Goal: Task Accomplishment & Management: Use online tool/utility

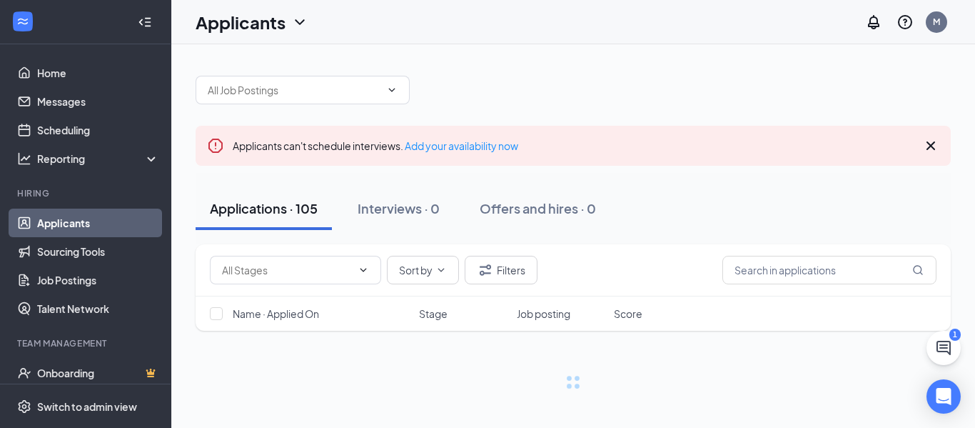
click at [949, 338] on div "1" at bounding box center [954, 334] width 11 height 12
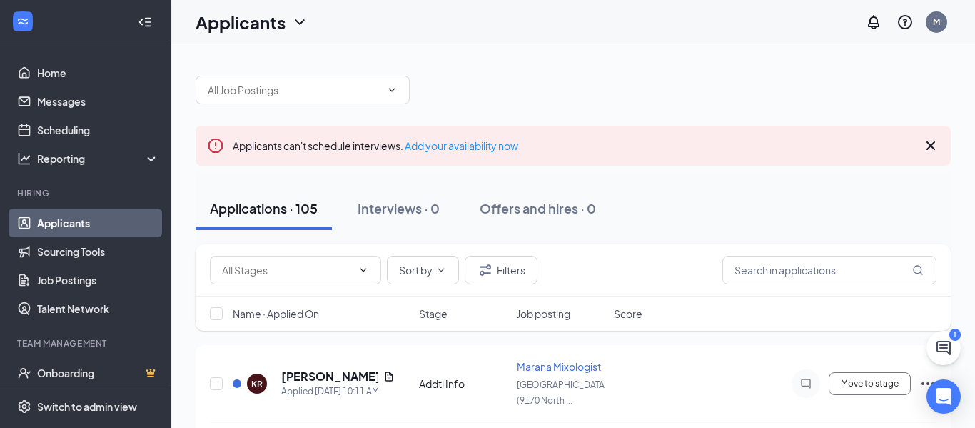
click at [949, 338] on div "1" at bounding box center [954, 334] width 11 height 12
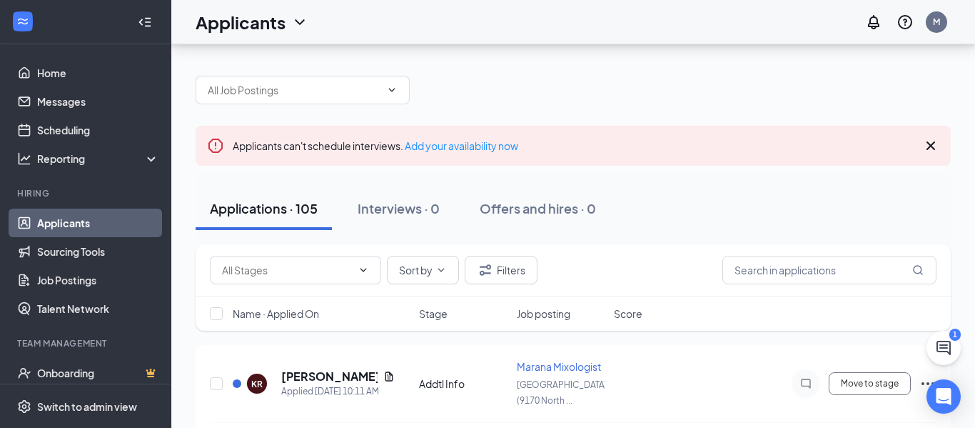
scroll to position [52, 0]
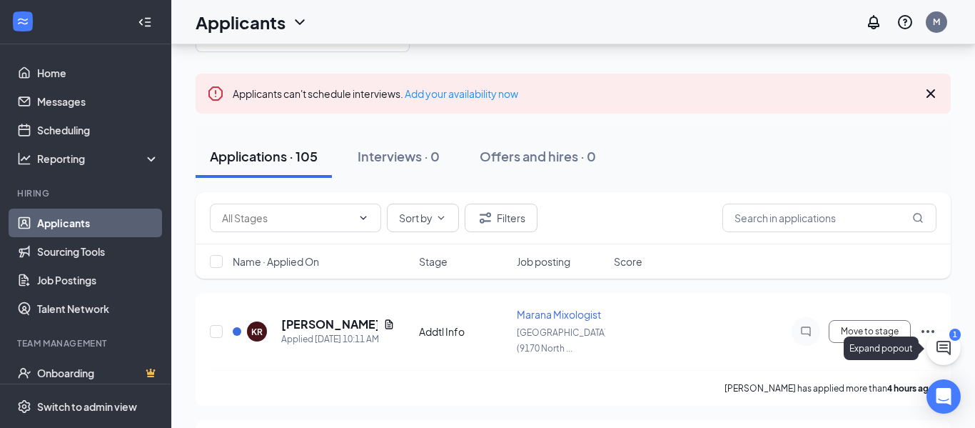
click at [941, 345] on icon "ChatActive" at bounding box center [944, 348] width 14 height 14
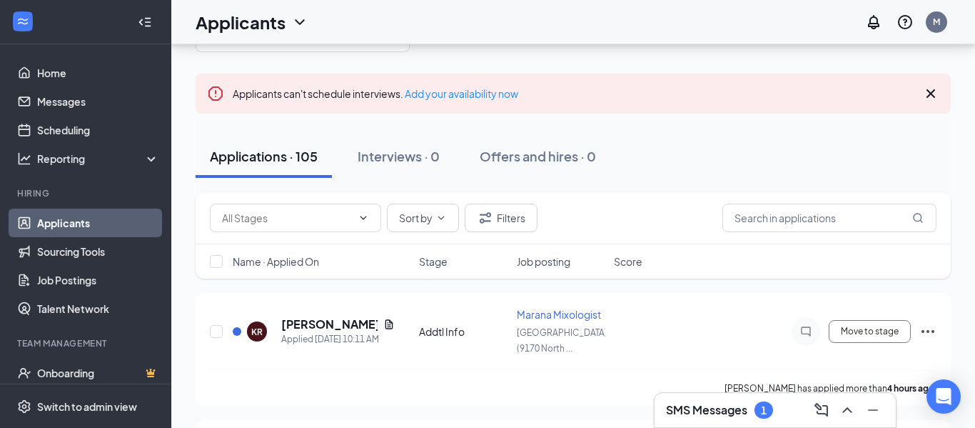
click at [721, 412] on h3 "SMS Messages" at bounding box center [706, 410] width 81 height 16
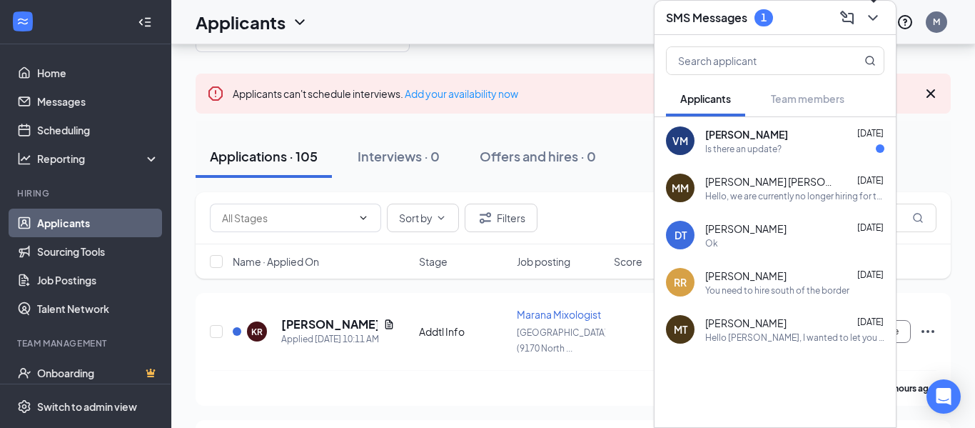
click at [875, 13] on icon "ChevronDown" at bounding box center [872, 17] width 17 height 17
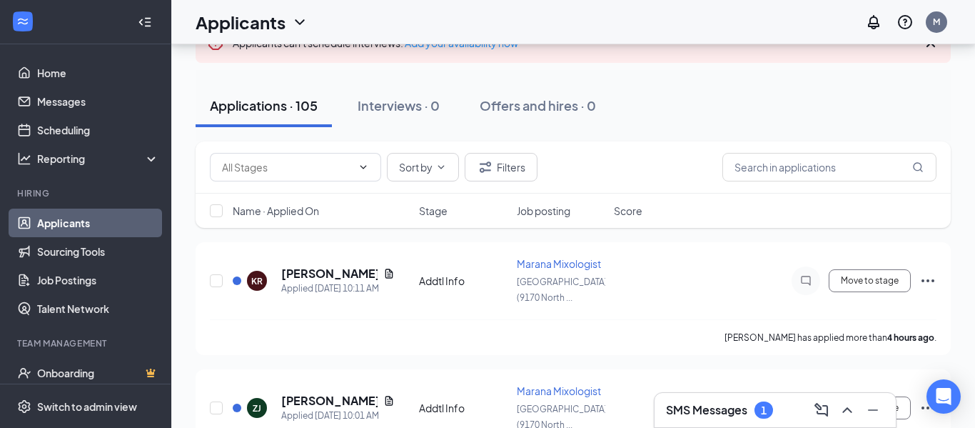
scroll to position [104, 0]
click at [313, 265] on h5 "[PERSON_NAME]" at bounding box center [329, 273] width 96 height 16
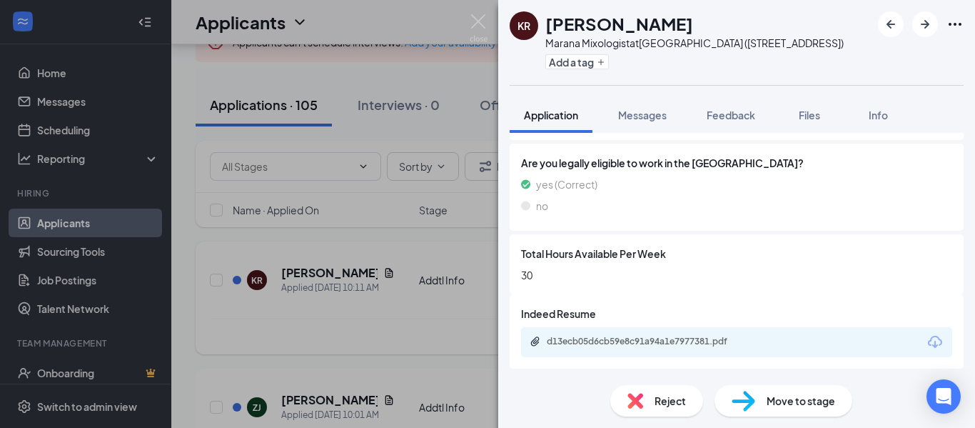
scroll to position [789, 0]
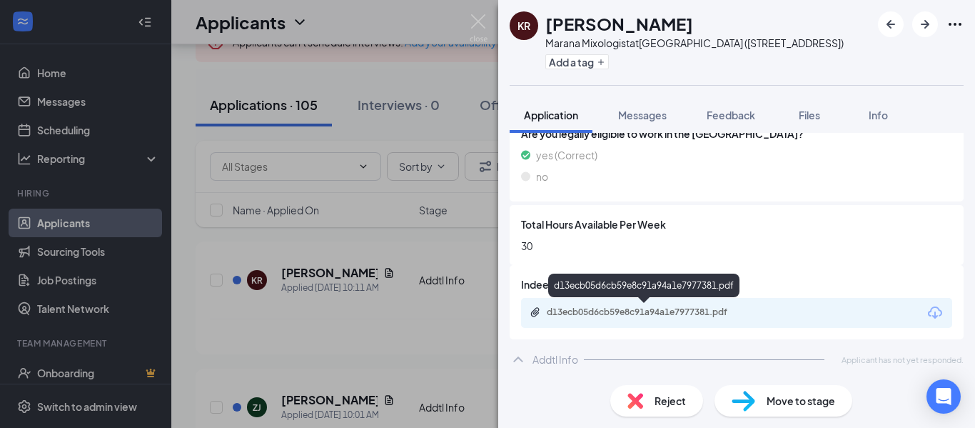
click at [695, 307] on div "d13ecb05d6cb59e8c91a94a1e7977381.pdf" at bounding box center [647, 311] width 200 height 11
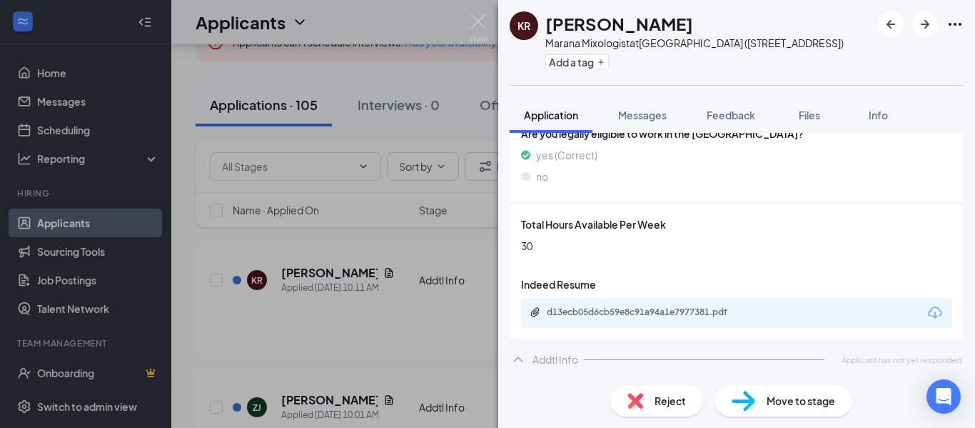
scroll to position [784, 0]
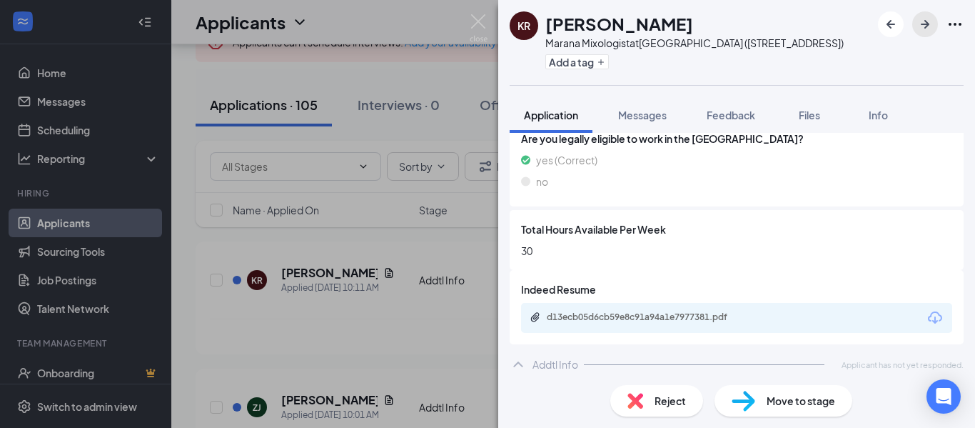
click at [926, 23] on icon "ArrowRight" at bounding box center [925, 24] width 17 height 17
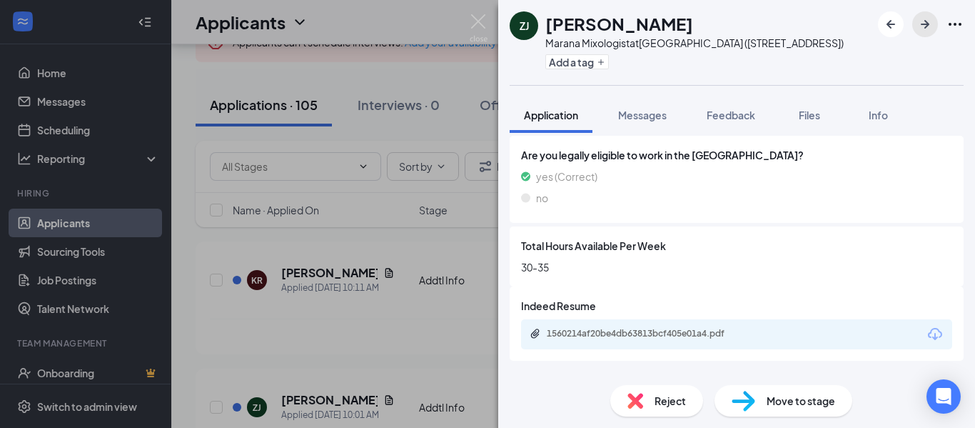
scroll to position [789, 0]
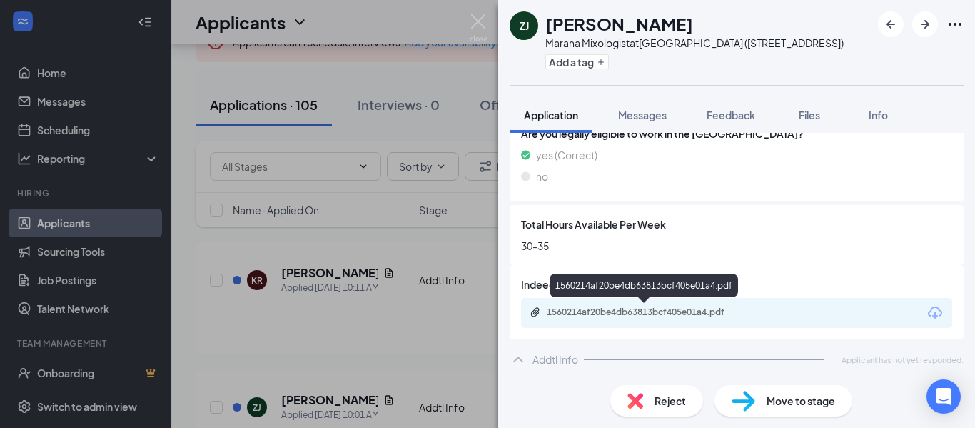
click at [691, 312] on div "1560214af20be4db63813bcf405e01a4.pdf" at bounding box center [647, 311] width 200 height 11
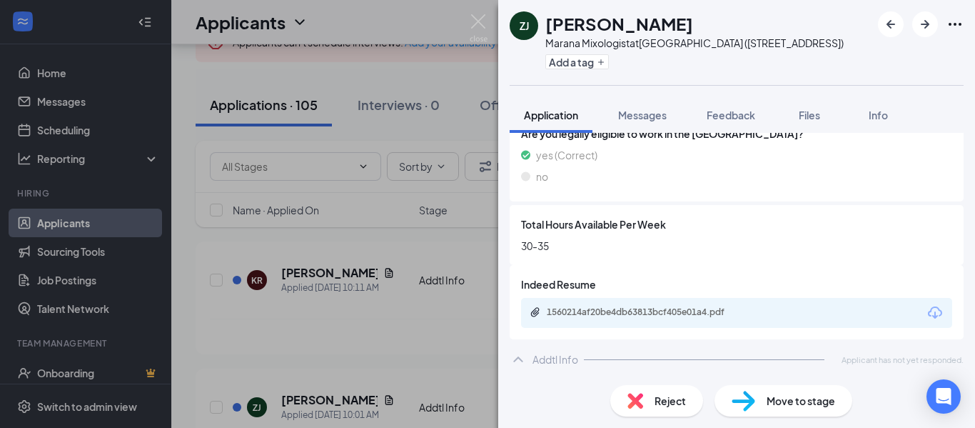
scroll to position [784, 0]
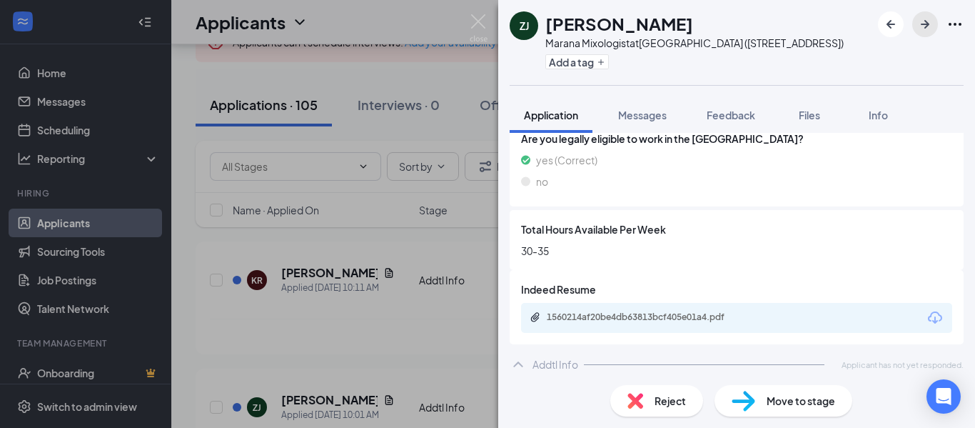
click at [927, 24] on icon "ArrowRight" at bounding box center [925, 24] width 9 height 9
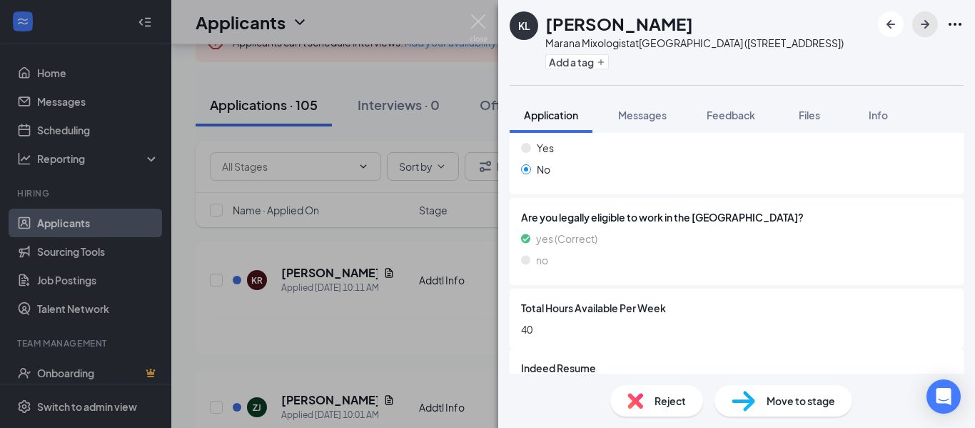
scroll to position [789, 0]
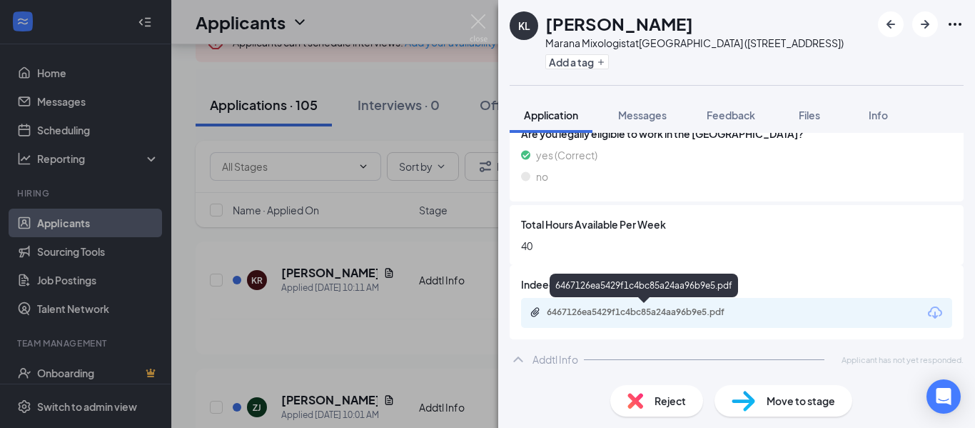
click at [696, 309] on div "6467126ea5429f1c4bc85a24aa96b9e5.pdf" at bounding box center [647, 311] width 200 height 11
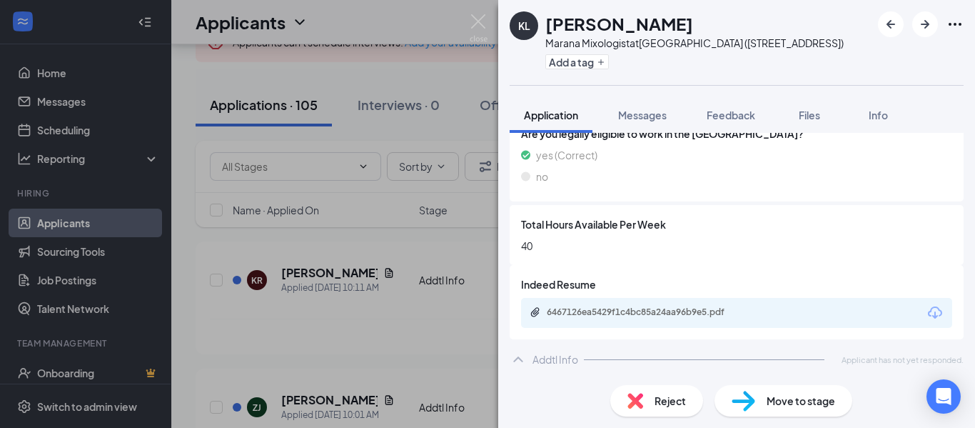
scroll to position [784, 0]
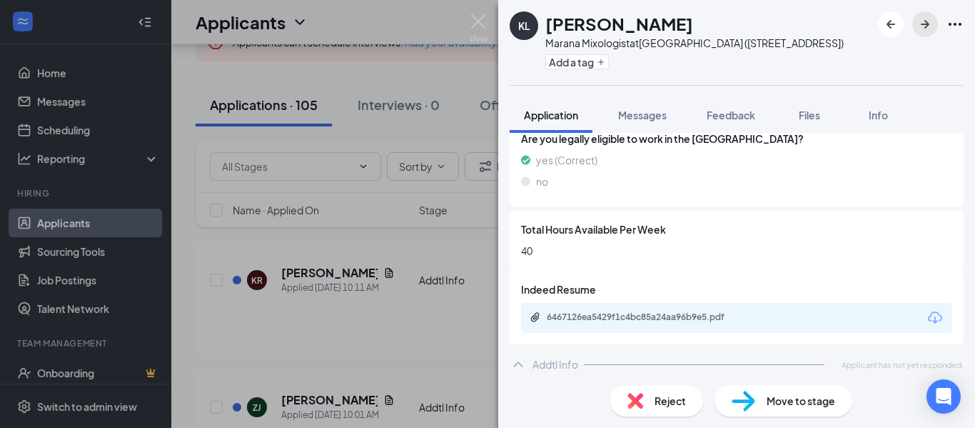
click at [925, 24] on icon "ArrowRight" at bounding box center [925, 24] width 9 height 9
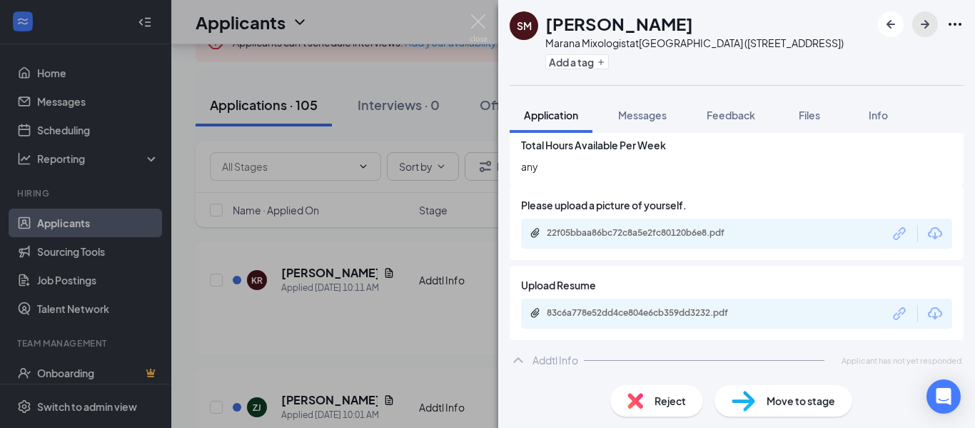
scroll to position [869, 0]
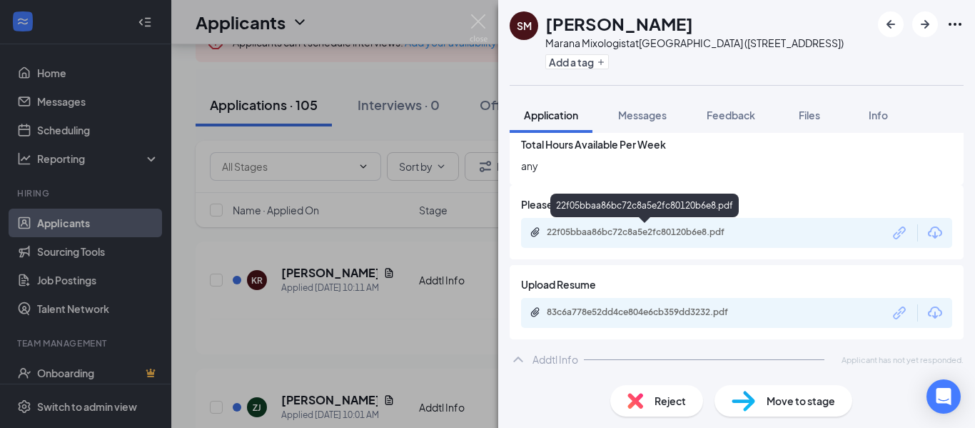
click at [700, 231] on div "22f05bbaa86bc72c8a5e2fc80120b6e8.pdf" at bounding box center [647, 231] width 200 height 11
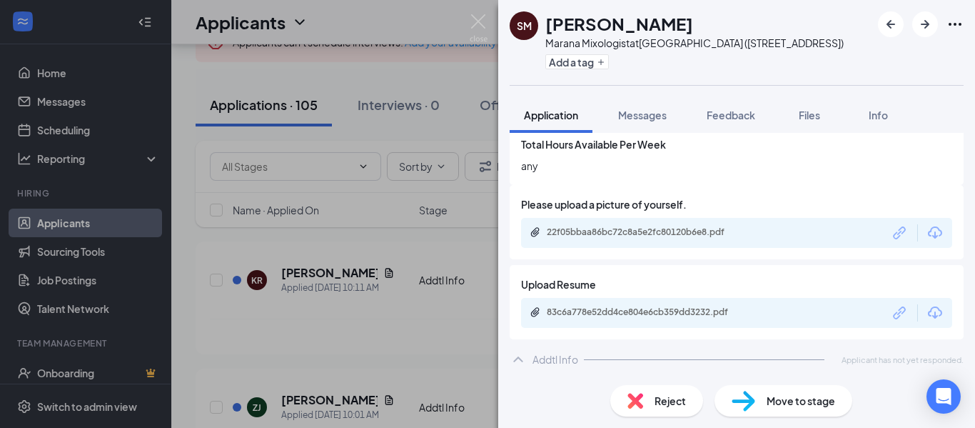
scroll to position [864, 0]
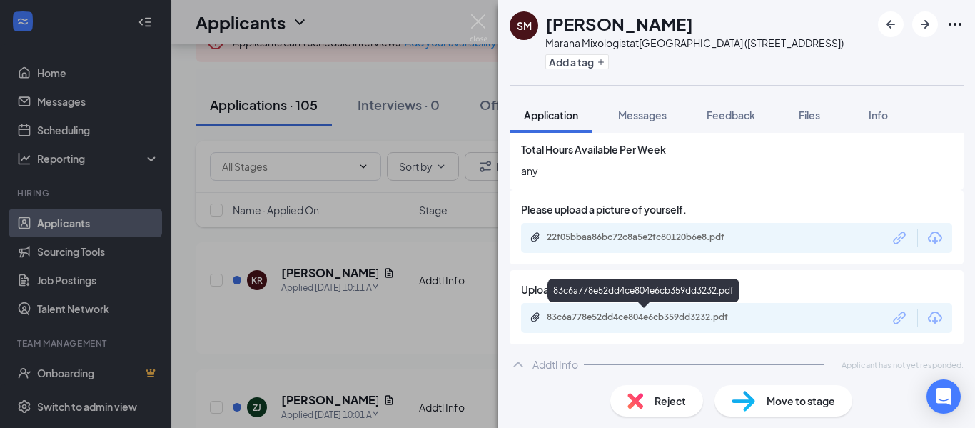
click at [666, 314] on div "83c6a778e52dd4ce804e6cb359dd3232.pdf" at bounding box center [647, 316] width 200 height 11
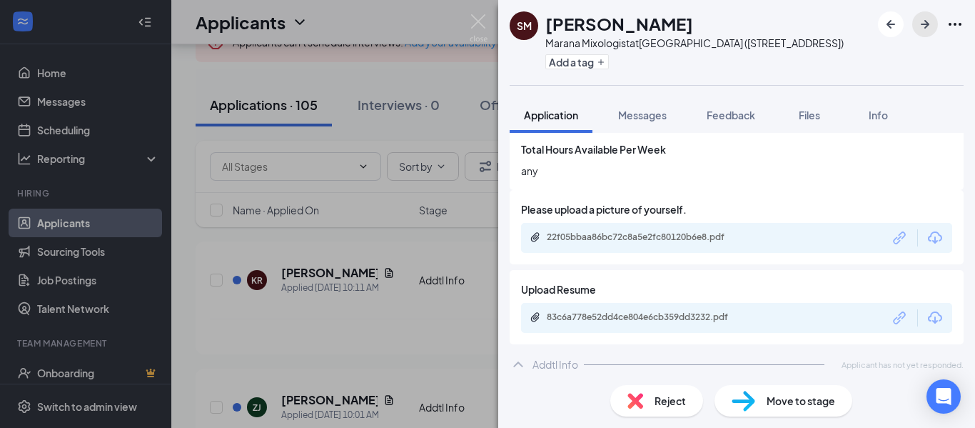
click at [923, 23] on icon "ArrowRight" at bounding box center [925, 24] width 17 height 17
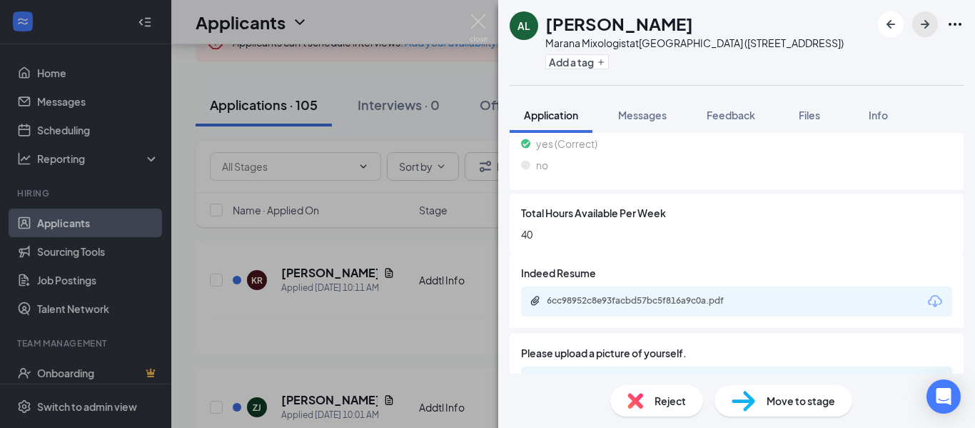
scroll to position [869, 0]
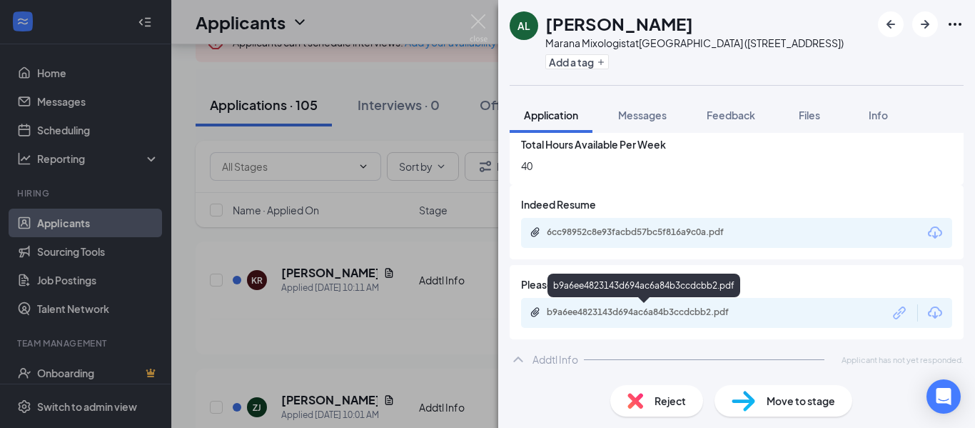
click at [714, 311] on div "b9a6ee4823143d694ac6a84b3ccdcbb2.pdf" at bounding box center [647, 311] width 200 height 11
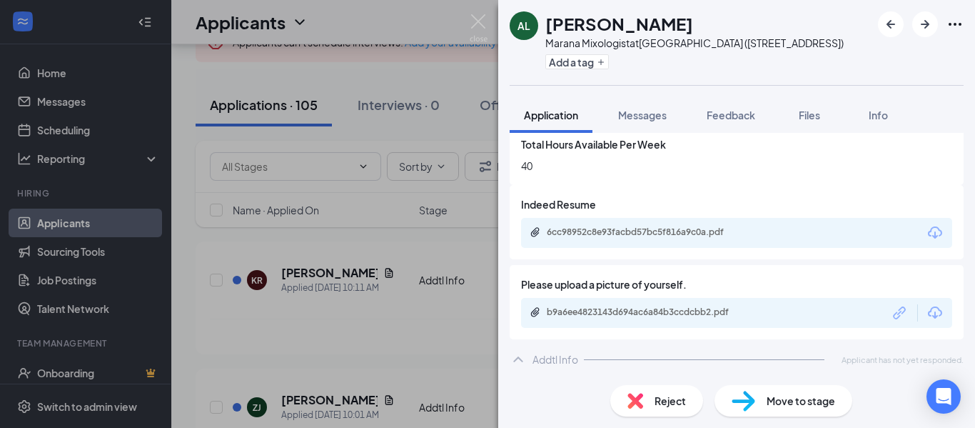
scroll to position [864, 0]
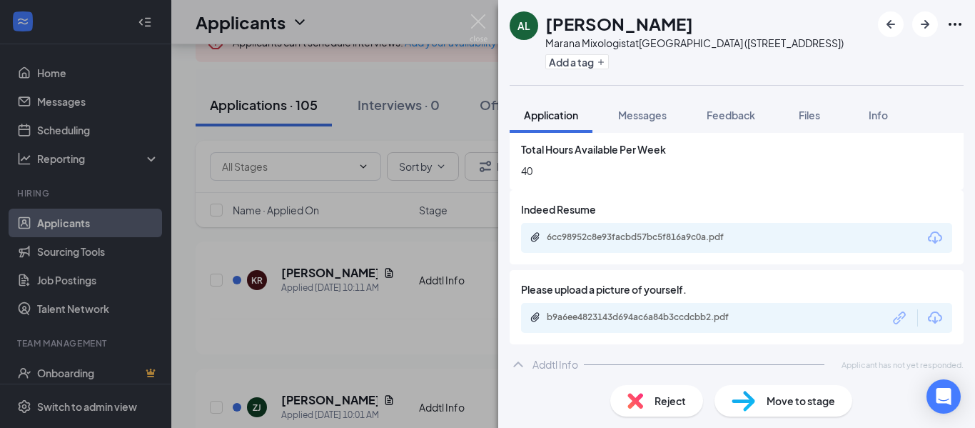
click at [690, 237] on div "6cc98952c8e93facbd57bc5f816a9c0a.pdf" at bounding box center [647, 236] width 200 height 11
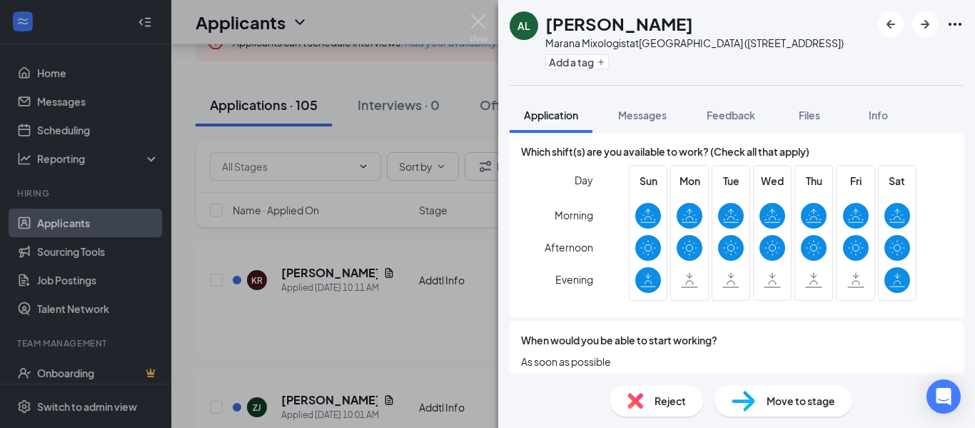
scroll to position [273, 0]
click at [923, 24] on icon "ArrowRight" at bounding box center [925, 24] width 9 height 9
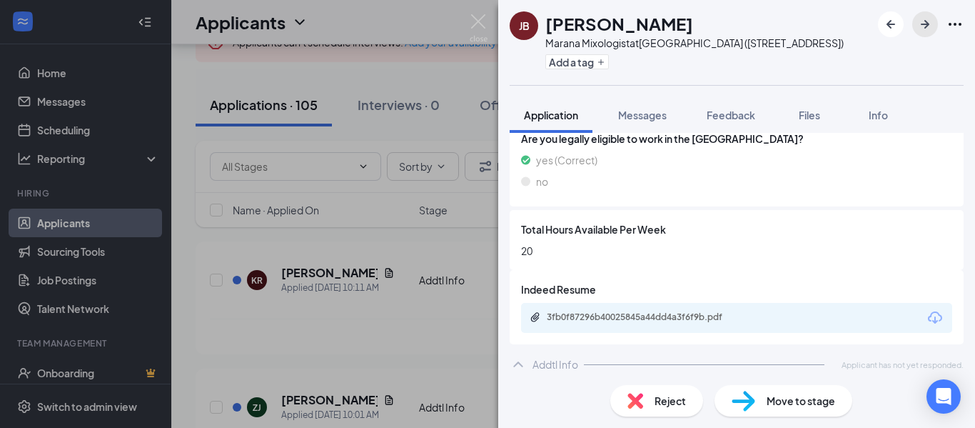
scroll to position [789, 0]
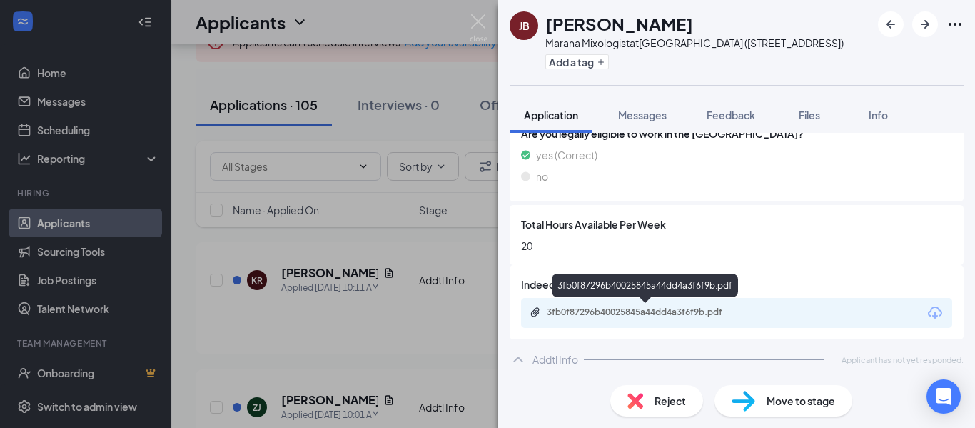
click at [690, 307] on div "3fb0f87296b40025845a44dd4a3f6f9b.pdf" at bounding box center [647, 311] width 200 height 11
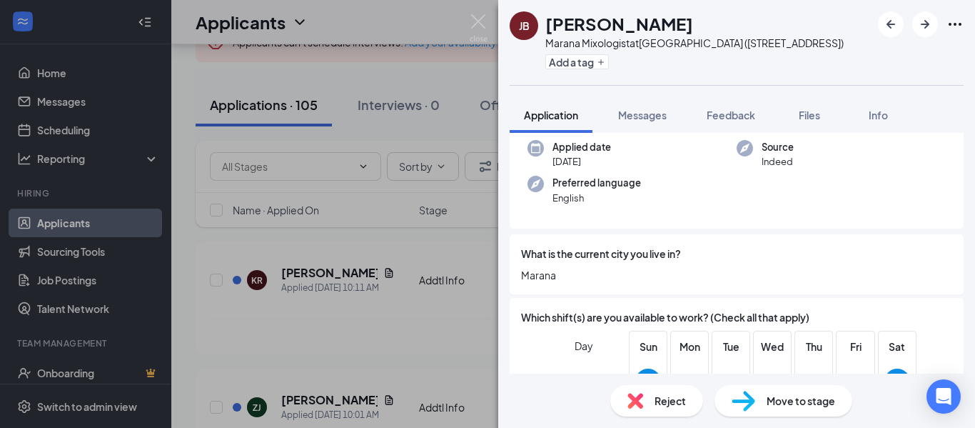
scroll to position [97, 0]
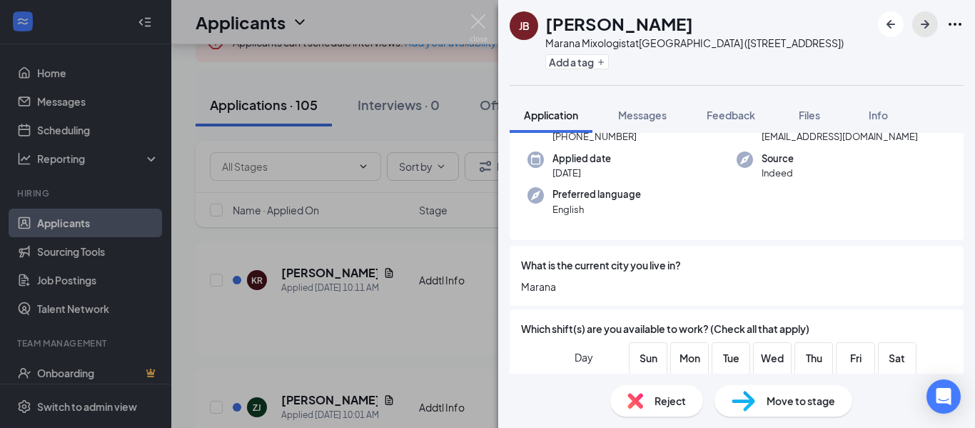
click at [923, 30] on icon "ArrowRight" at bounding box center [925, 24] width 17 height 17
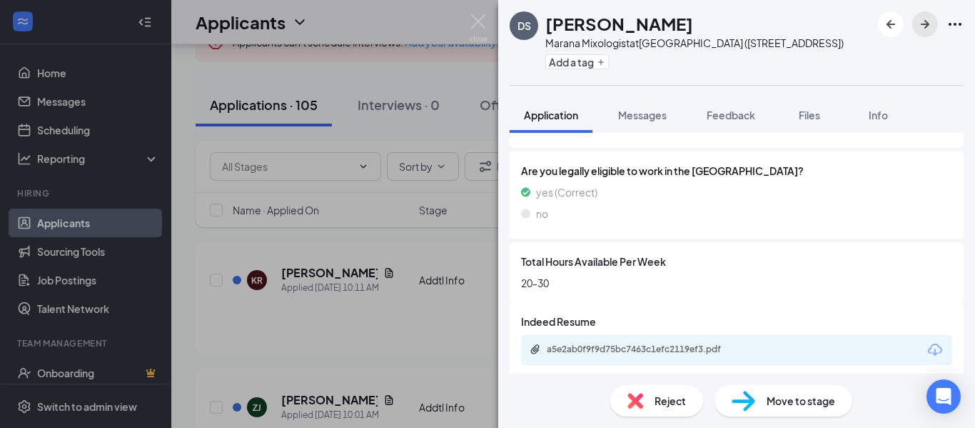
scroll to position [829, 0]
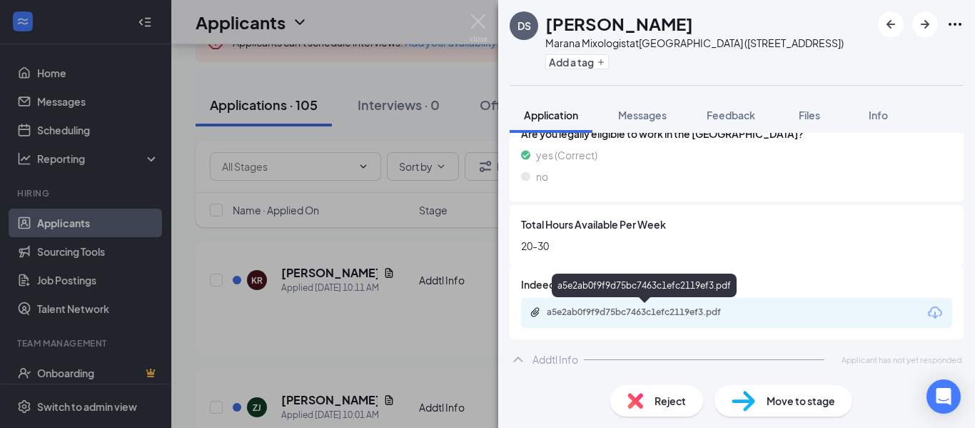
click at [700, 308] on div "a5e2ab0f9f9d75bc7463c1efc2119ef3.pdf" at bounding box center [647, 311] width 200 height 11
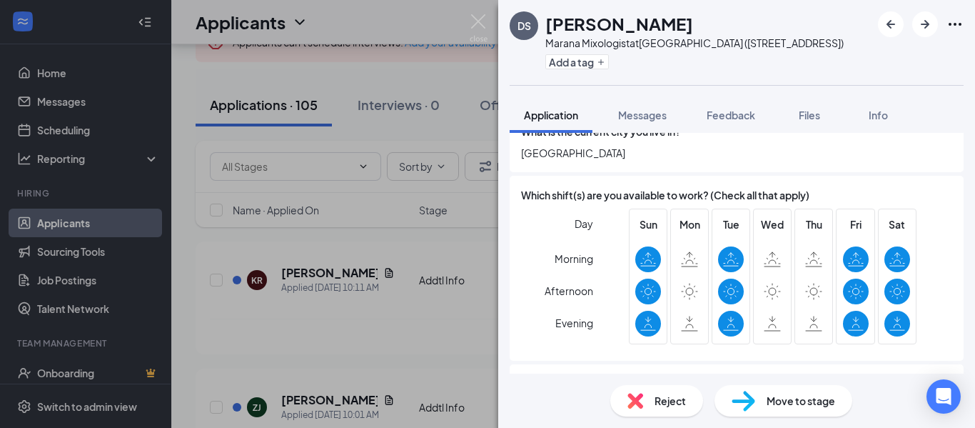
scroll to position [268, 0]
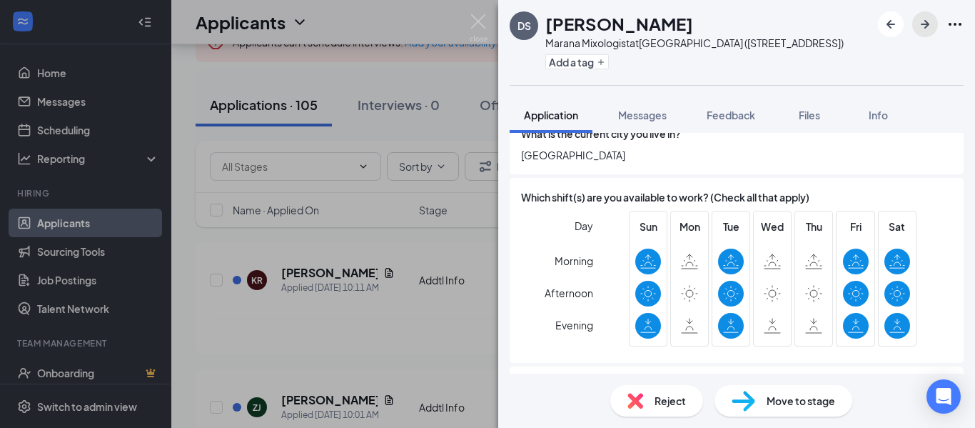
click at [929, 22] on icon "ArrowRight" at bounding box center [925, 24] width 17 height 17
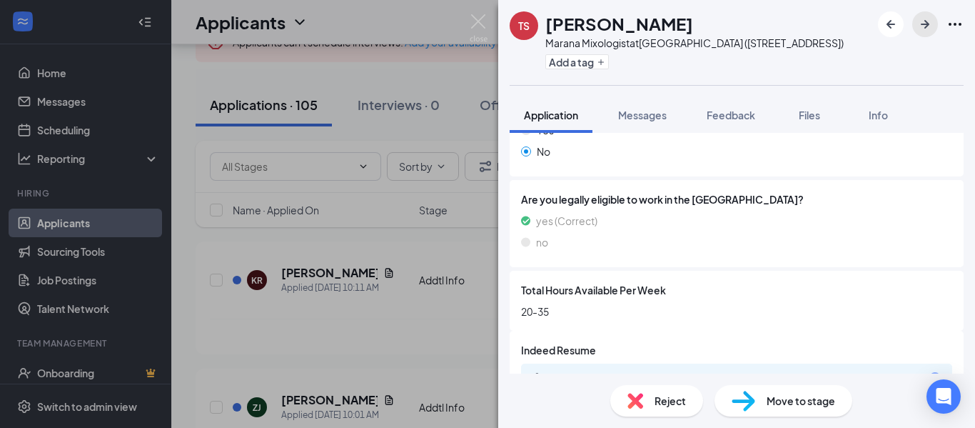
scroll to position [725, 0]
click at [928, 19] on icon "ArrowRight" at bounding box center [925, 24] width 17 height 17
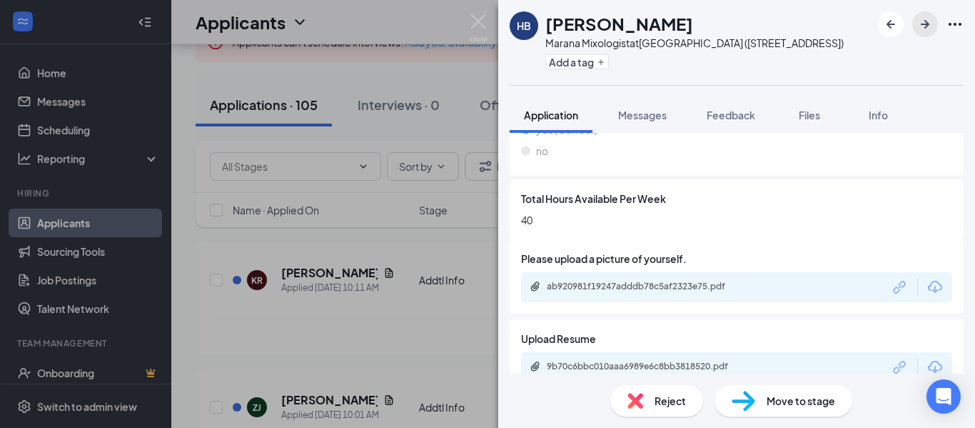
scroll to position [819, 0]
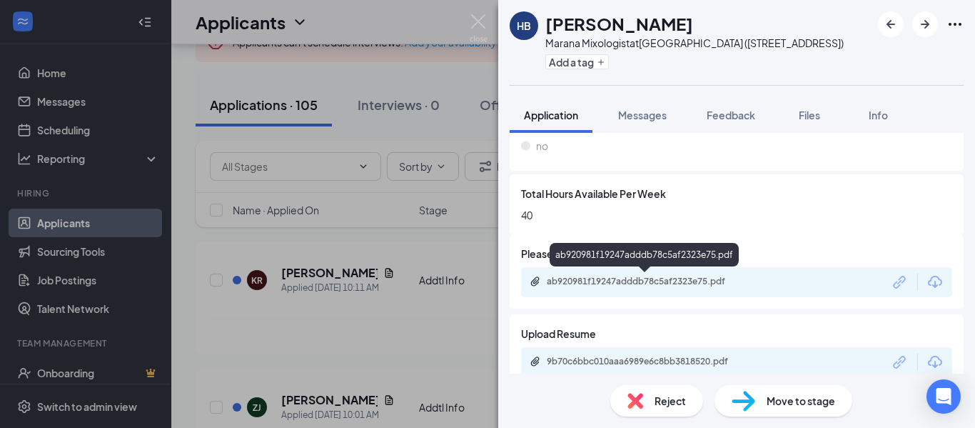
click at [708, 278] on div "ab920981f19247adddb78c5af2323e75.pdf" at bounding box center [647, 281] width 200 height 11
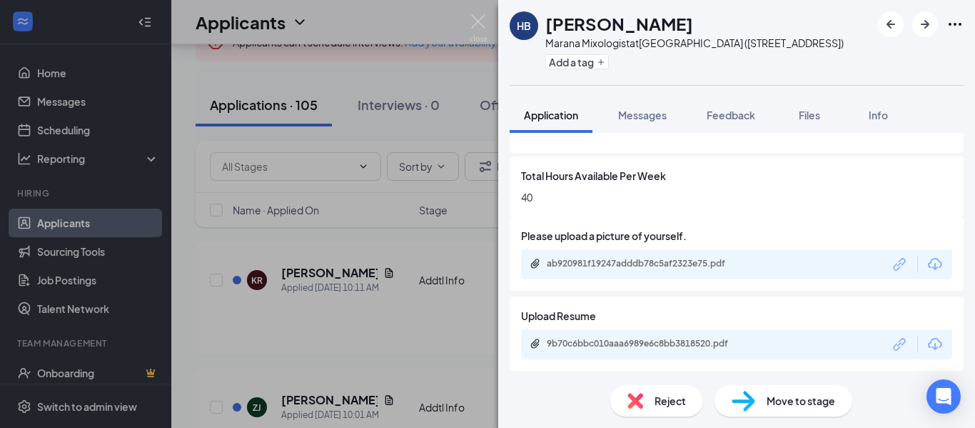
scroll to position [843, 0]
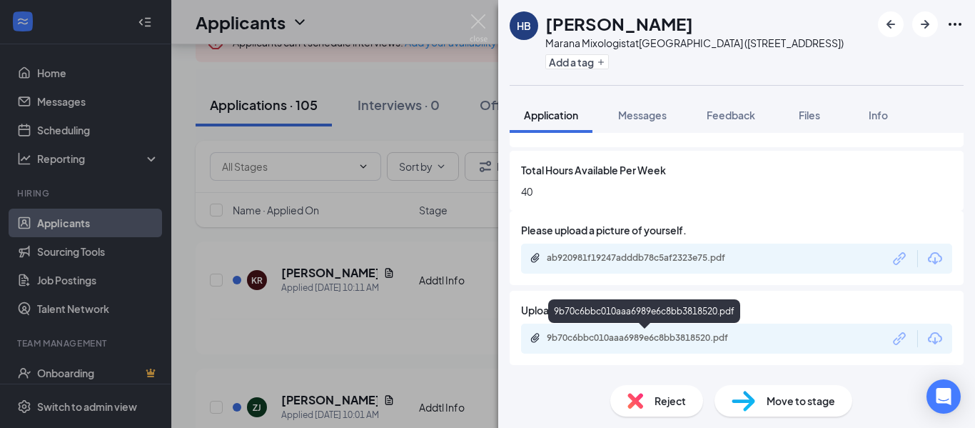
click at [670, 335] on div "9b70c6bbc010aaa6989e6c8bb3818520.pdf" at bounding box center [647, 337] width 200 height 11
